Goal: Use online tool/utility: Use online tool/utility

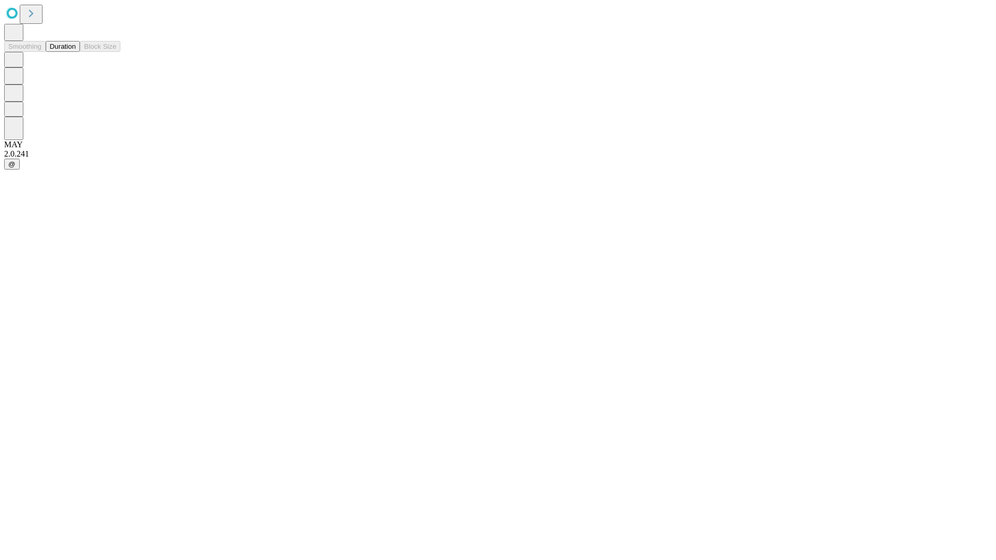
click at [76, 52] on button "Duration" at bounding box center [63, 46] width 34 height 11
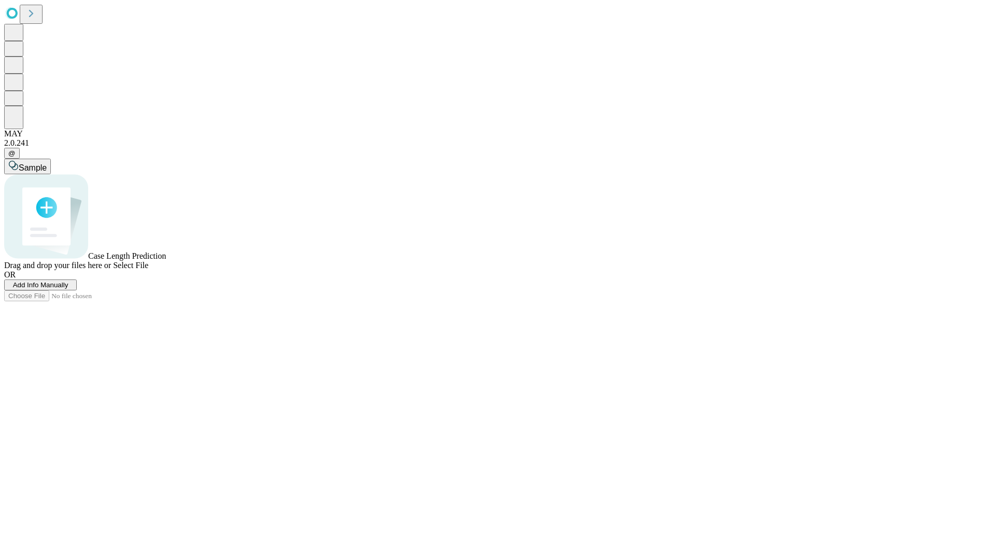
click at [148, 270] on span "Select File" at bounding box center [130, 265] width 35 height 9
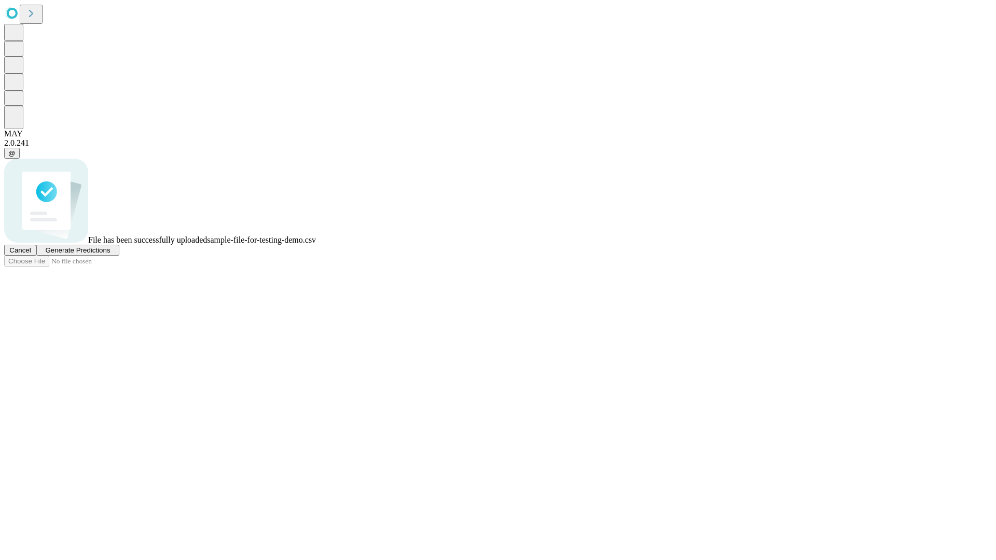
click at [110, 254] on span "Generate Predictions" at bounding box center [77, 250] width 65 height 8
